Goal: Task Accomplishment & Management: Use online tool/utility

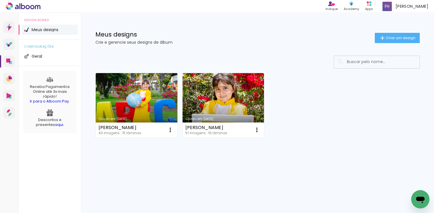
click at [156, 109] on link "Criado em [DATE]" at bounding box center [137, 105] width 82 height 64
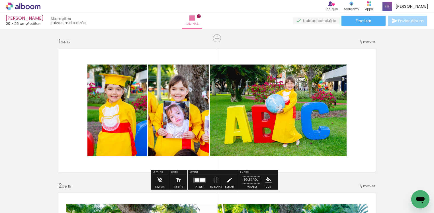
click at [27, 205] on span "Adicionar Fotos" at bounding box center [20, 205] width 17 height 6
click at [0, 0] on input "file" at bounding box center [0, 0] width 0 height 0
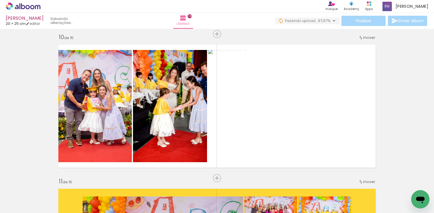
scroll to position [1304, 0]
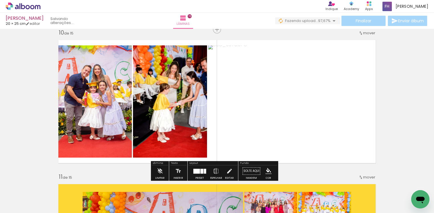
click at [214, 108] on quentale-photo at bounding box center [293, 101] width 171 height 112
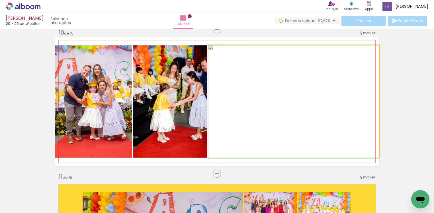
click at [214, 108] on quentale-photo at bounding box center [293, 101] width 171 height 112
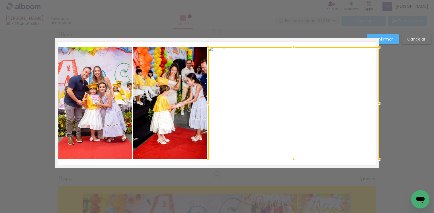
scroll to position [1302, 0]
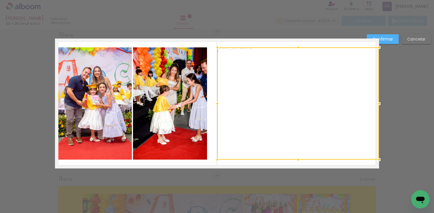
drag, startPoint x: 205, startPoint y: 105, endPoint x: 214, endPoint y: 105, distance: 9.4
click at [214, 105] on div at bounding box center [217, 103] width 11 height 11
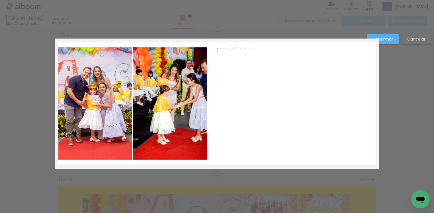
click at [190, 106] on quentale-photo at bounding box center [170, 103] width 74 height 112
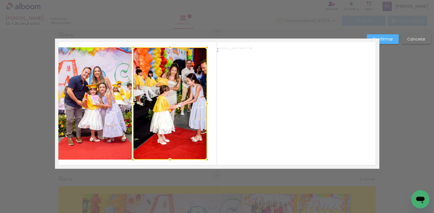
click at [190, 106] on div at bounding box center [170, 103] width 74 height 112
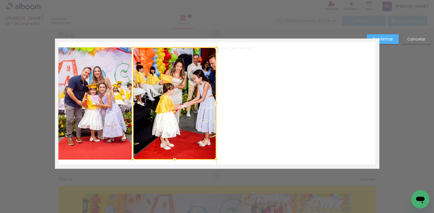
drag, startPoint x: 206, startPoint y: 106, endPoint x: 215, endPoint y: 107, distance: 9.1
click at [215, 107] on div at bounding box center [216, 103] width 11 height 11
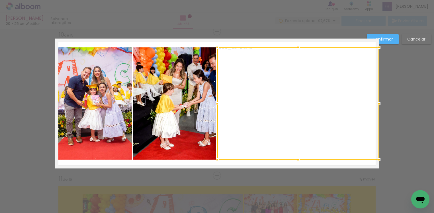
click at [0, 0] on slot "Confirmar" at bounding box center [0, 0] width 0 height 0
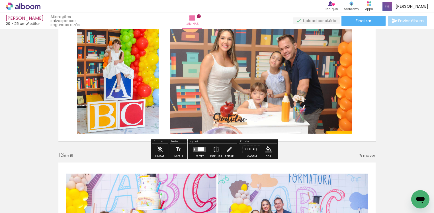
scroll to position [1602, 0]
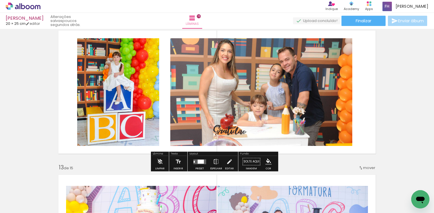
click at [22, 205] on span "Adicionar Fotos" at bounding box center [20, 205] width 17 height 6
click at [0, 0] on input "file" at bounding box center [0, 0] width 0 height 0
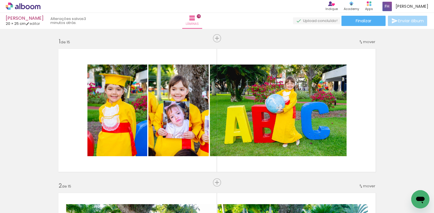
scroll to position [1602, 0]
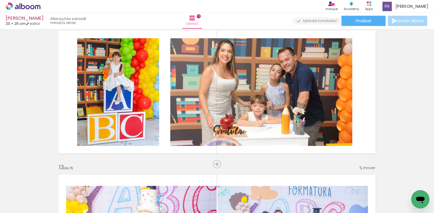
click at [15, 207] on span "Adicionar Fotos" at bounding box center [20, 205] width 17 height 6
click at [0, 0] on input "file" at bounding box center [0, 0] width 0 height 0
click at [31, 196] on iron-icon at bounding box center [29, 195] width 5 height 5
click at [0, 0] on slot "Não utilizadas" at bounding box center [0, 0] width 0 height 0
type input "Não utilizadas"
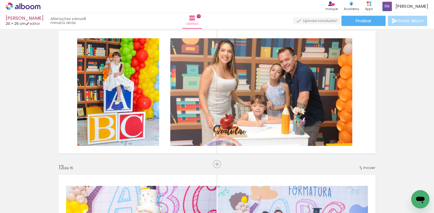
click at [25, 209] on span "Adicionar Fotos" at bounding box center [20, 209] width 17 height 6
click at [0, 0] on input "file" at bounding box center [0, 0] width 0 height 0
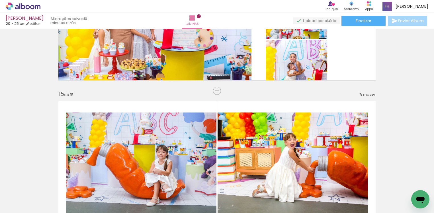
scroll to position [2005, 0]
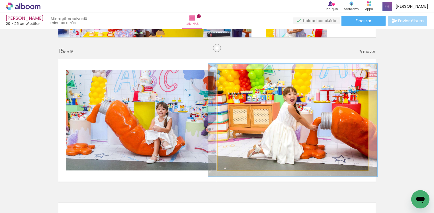
type paper-slider "112"
click at [234, 77] on div at bounding box center [233, 75] width 9 height 9
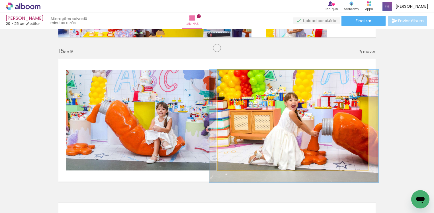
drag, startPoint x: 259, startPoint y: 89, endPoint x: 261, endPoint y: 96, distance: 6.7
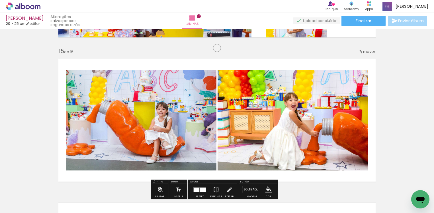
type paper-slider "115"
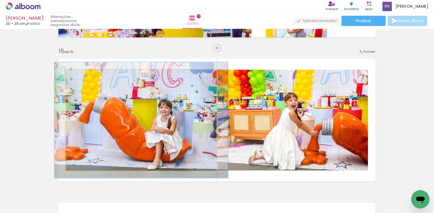
click at [81, 76] on div at bounding box center [91, 75] width 22 height 9
click at [126, 103] on quentale-photo at bounding box center [141, 120] width 150 height 101
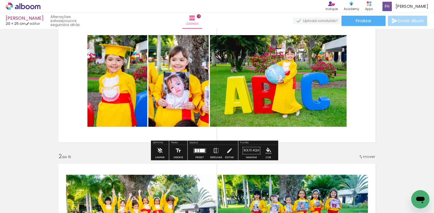
scroll to position [43, 0]
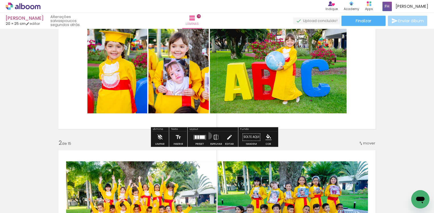
click at [209, 136] on paper-button "Espelhar" at bounding box center [216, 138] width 15 height 15
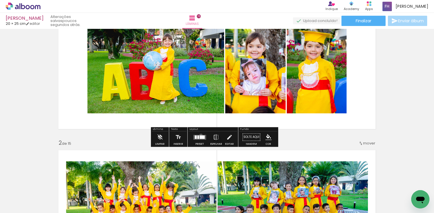
click at [200, 135] on div at bounding box center [202, 136] width 5 height 3
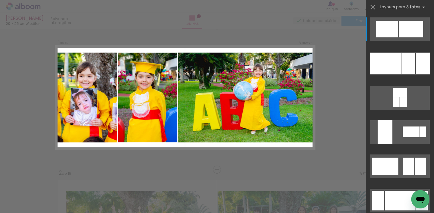
scroll to position [7, 0]
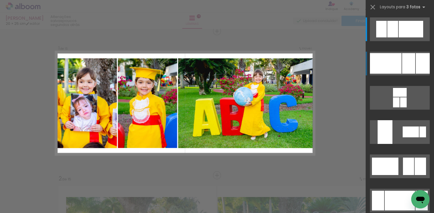
click at [416, 66] on div at bounding box center [423, 63] width 14 height 21
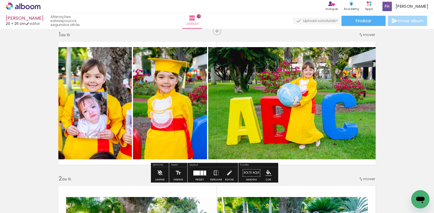
click at [201, 173] on div at bounding box center [201, 172] width 3 height 5
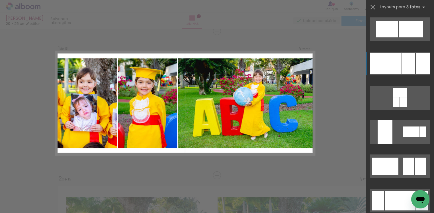
scroll to position [34, 0]
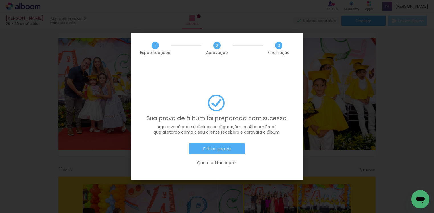
scroll to position [34, 0]
click at [0, 0] on slot "Quero editar depois" at bounding box center [0, 0] width 0 height 0
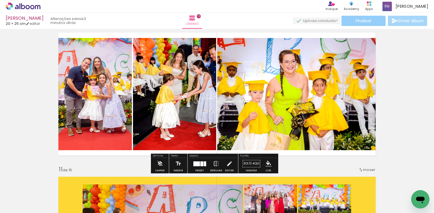
click at [360, 23] on span "Finalizar" at bounding box center [364, 21] width 16 height 4
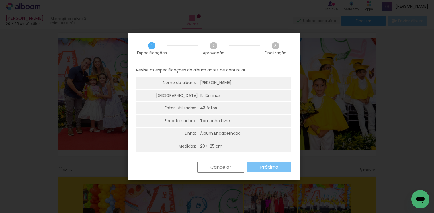
click at [0, 0] on slot "Próximo" at bounding box center [0, 0] width 0 height 0
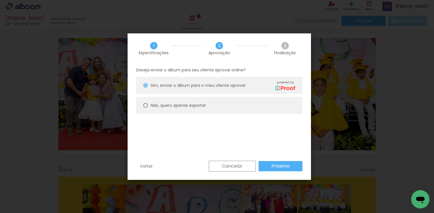
drag, startPoint x: 144, startPoint y: 105, endPoint x: 147, endPoint y: 108, distance: 3.4
click at [147, 108] on paper-radio-button "Não, quero apenas exportar" at bounding box center [219, 105] width 166 height 17
type paper-radio-button "on"
click at [0, 0] on slot "Próximo" at bounding box center [0, 0] width 0 height 0
type input "Alta, 300 DPI"
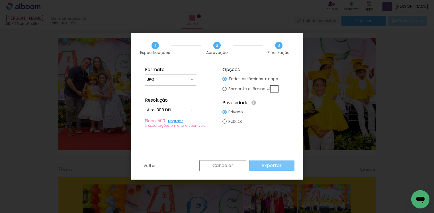
click at [0, 0] on slot "Exportar" at bounding box center [0, 0] width 0 height 0
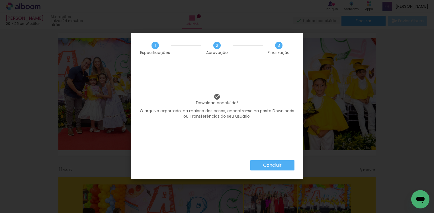
scroll to position [34, 0]
click at [0, 0] on slot "Concluir" at bounding box center [0, 0] width 0 height 0
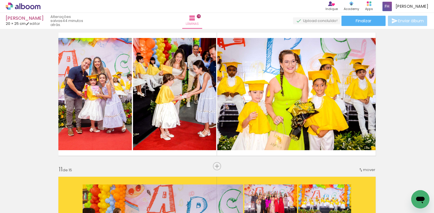
scroll to position [34, 0]
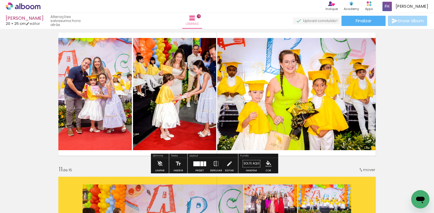
scroll to position [34, 0]
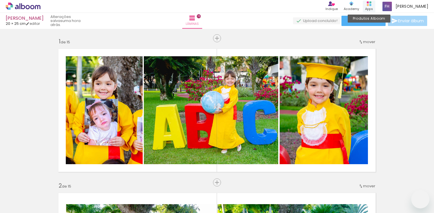
click at [373, 10] on div "Apps" at bounding box center [369, 9] width 8 height 5
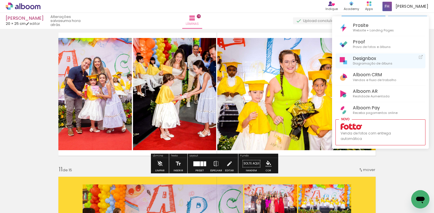
scroll to position [34, 0]
click at [367, 56] on span "Designbox" at bounding box center [373, 58] width 40 height 5
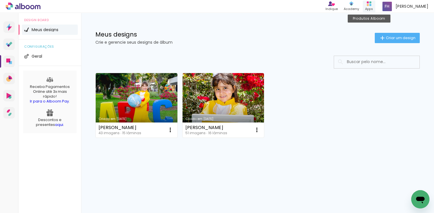
click at [369, 5] on rect at bounding box center [368, 5] width 2 height 2
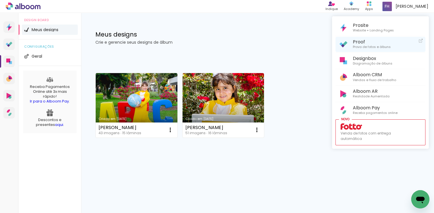
click at [359, 44] on span "Proof" at bounding box center [372, 41] width 38 height 5
click at [362, 43] on span "Proof" at bounding box center [372, 41] width 38 height 5
